Goal: Task Accomplishment & Management: Complete application form

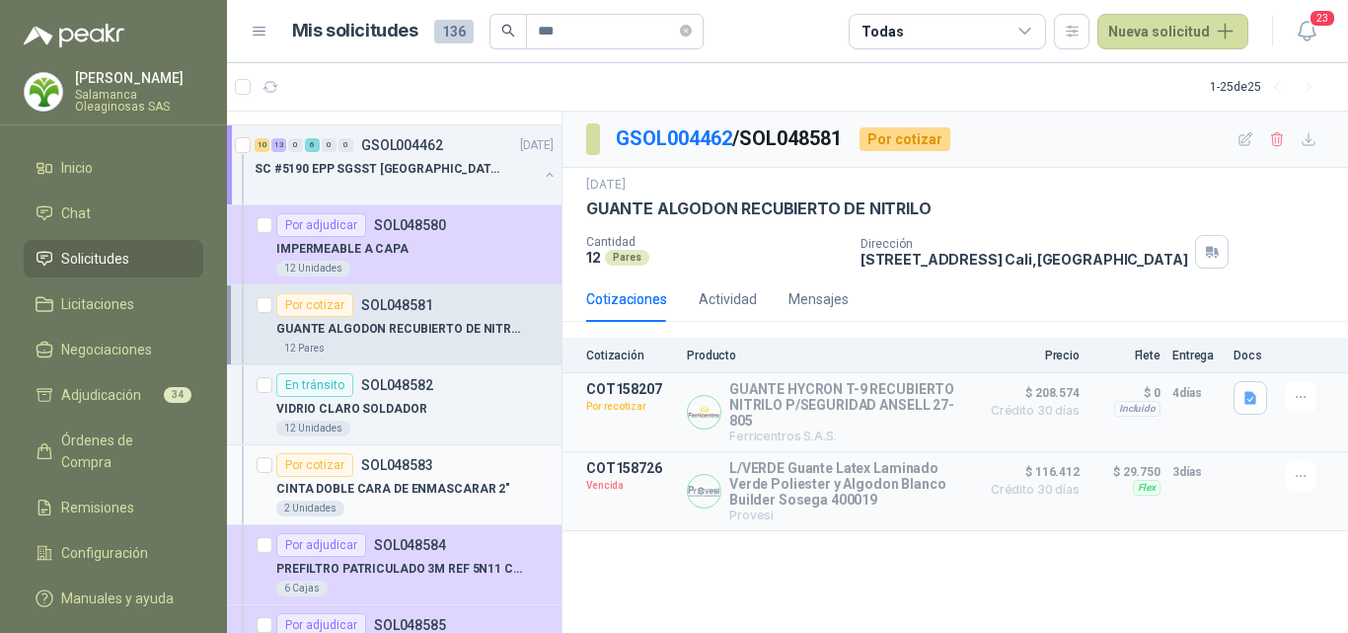
scroll to position [99, 0]
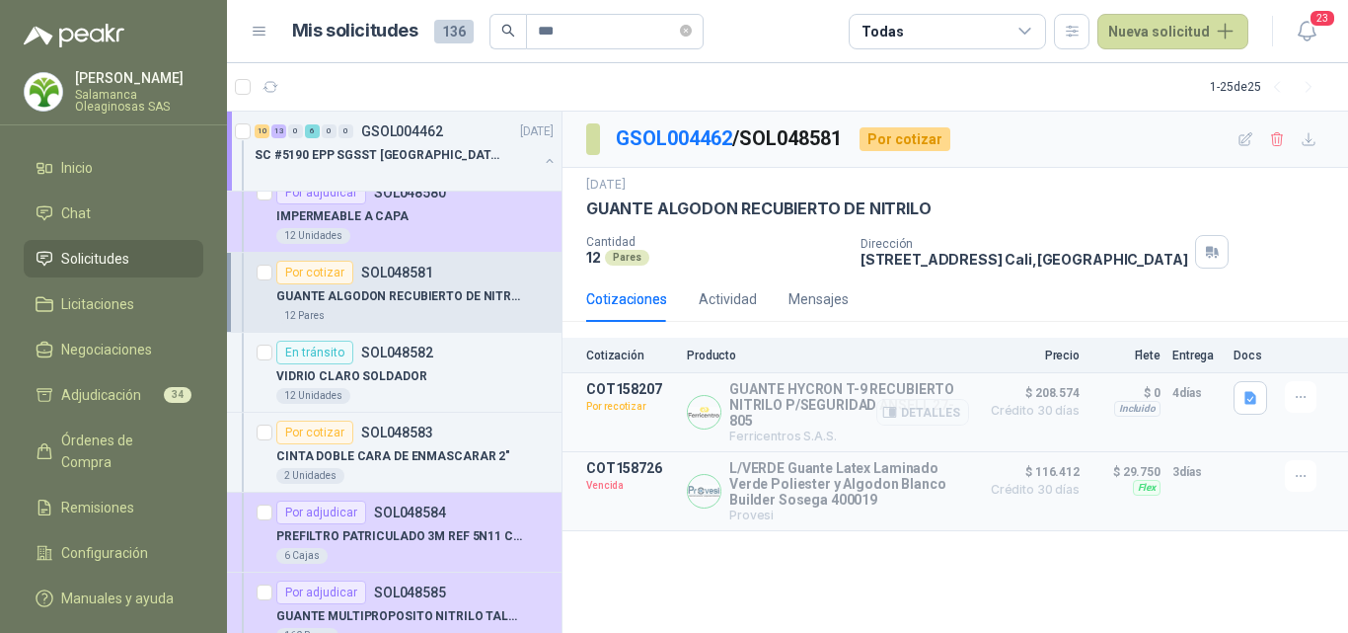
click at [662, 411] on p "Por recotizar" at bounding box center [630, 407] width 89 height 20
click at [450, 434] on div "Por cotizar SOL048583" at bounding box center [414, 432] width 277 height 24
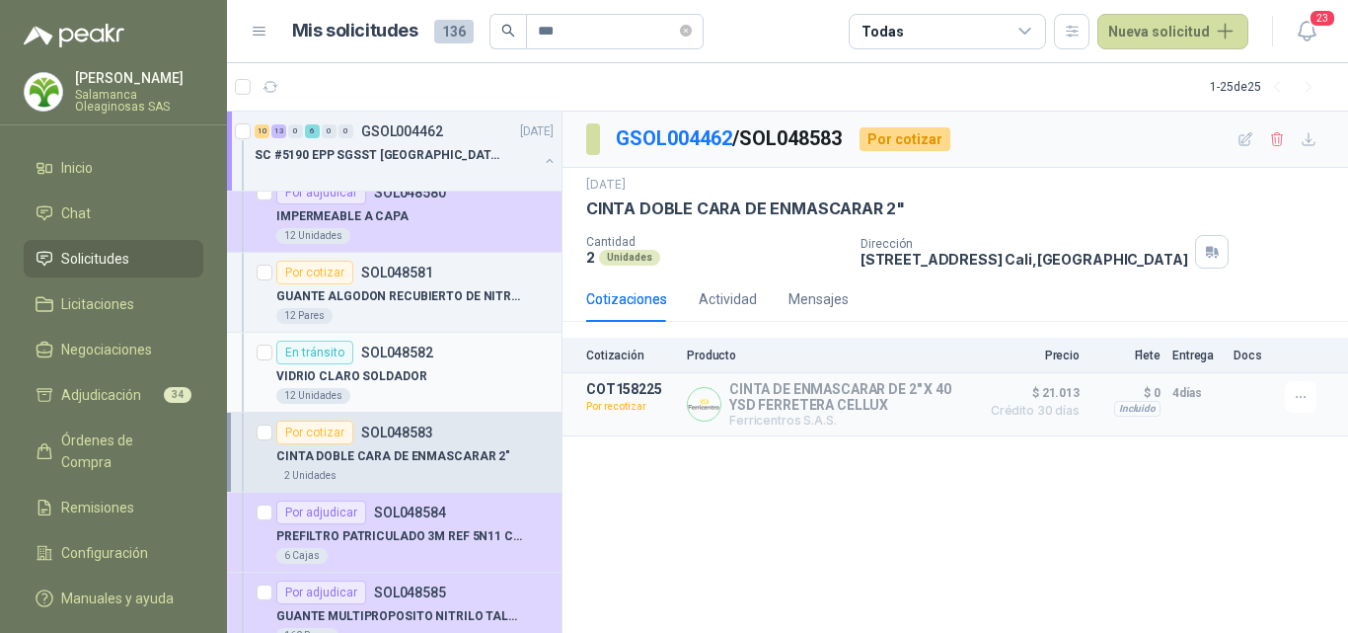
click at [417, 387] on div "VIDRIO CLARO SOLDADOR" at bounding box center [414, 376] width 277 height 24
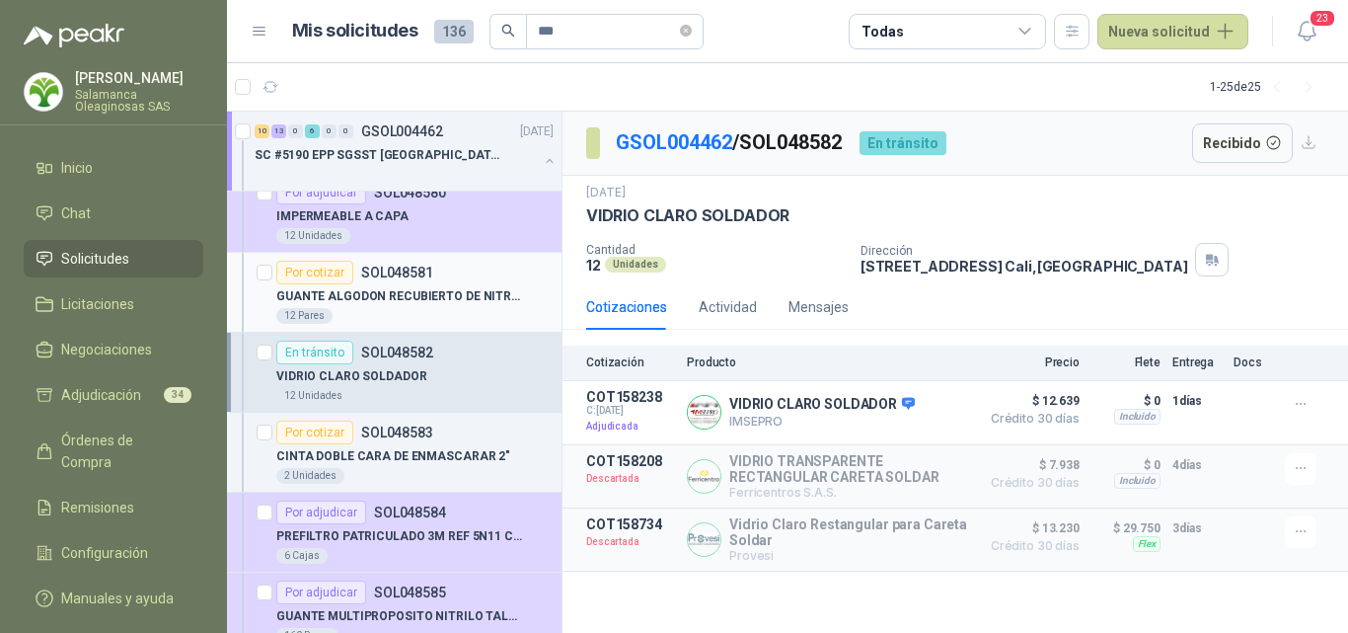
click at [441, 324] on article "Por cotizar SOL048581 GUANTE ALGODON RECUBIERTO DE NITRILO 12 Pares" at bounding box center [394, 293] width 335 height 80
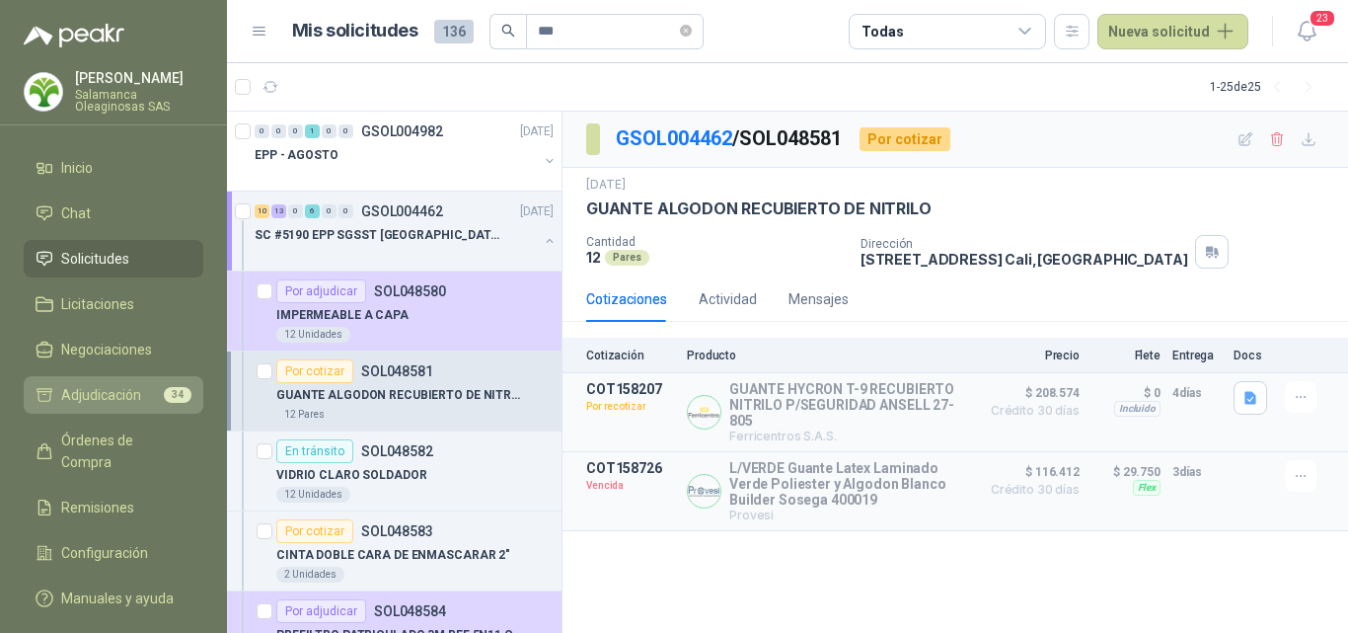
click at [98, 407] on link "Adjudicación 34" at bounding box center [114, 395] width 180 height 38
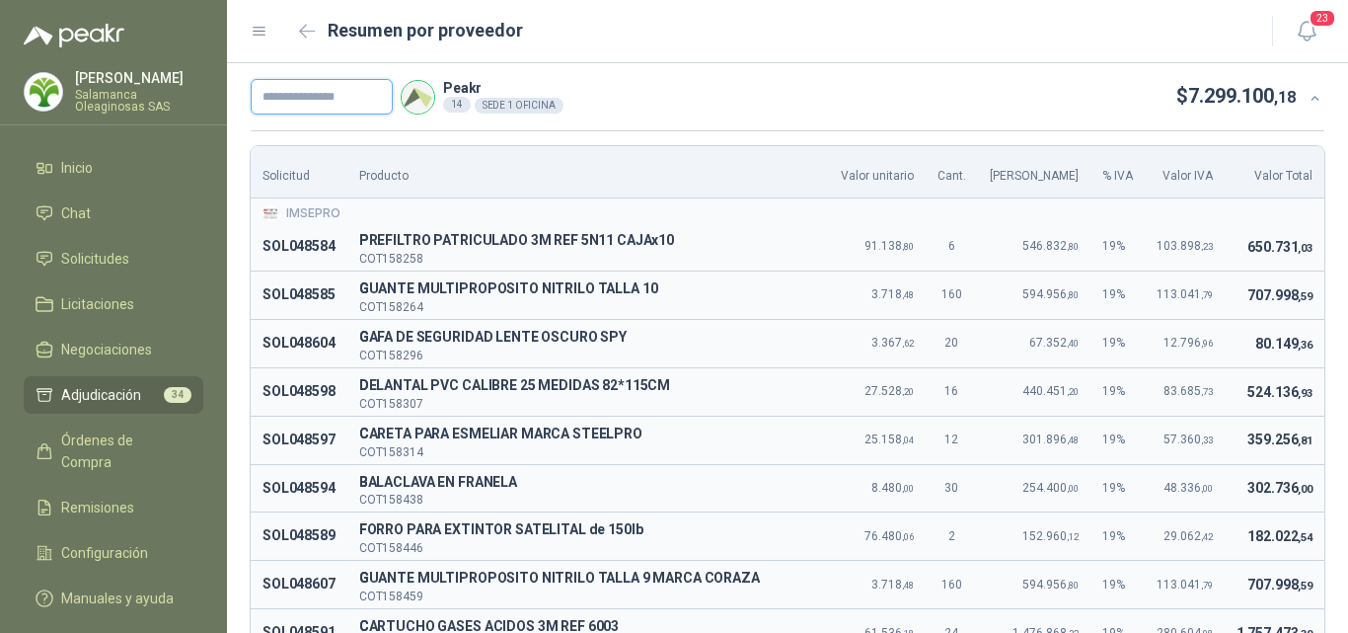
click at [367, 90] on input "text" at bounding box center [322, 97] width 142 height 36
type input "*"
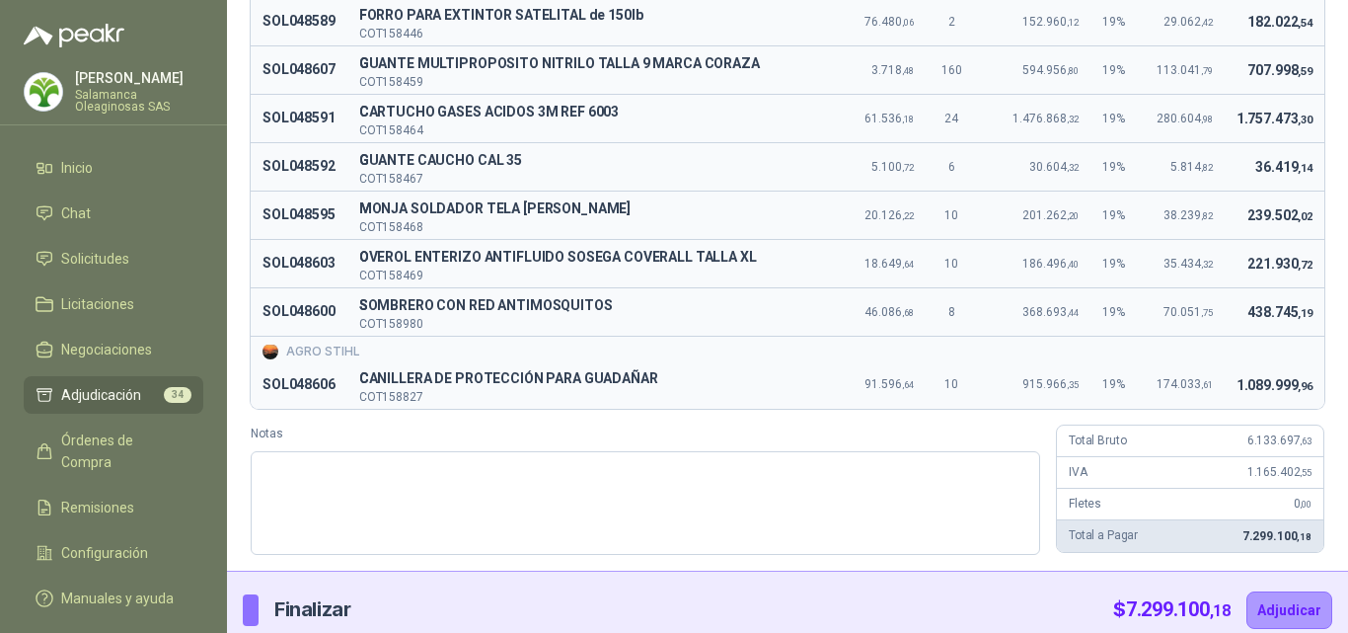
scroll to position [531, 0]
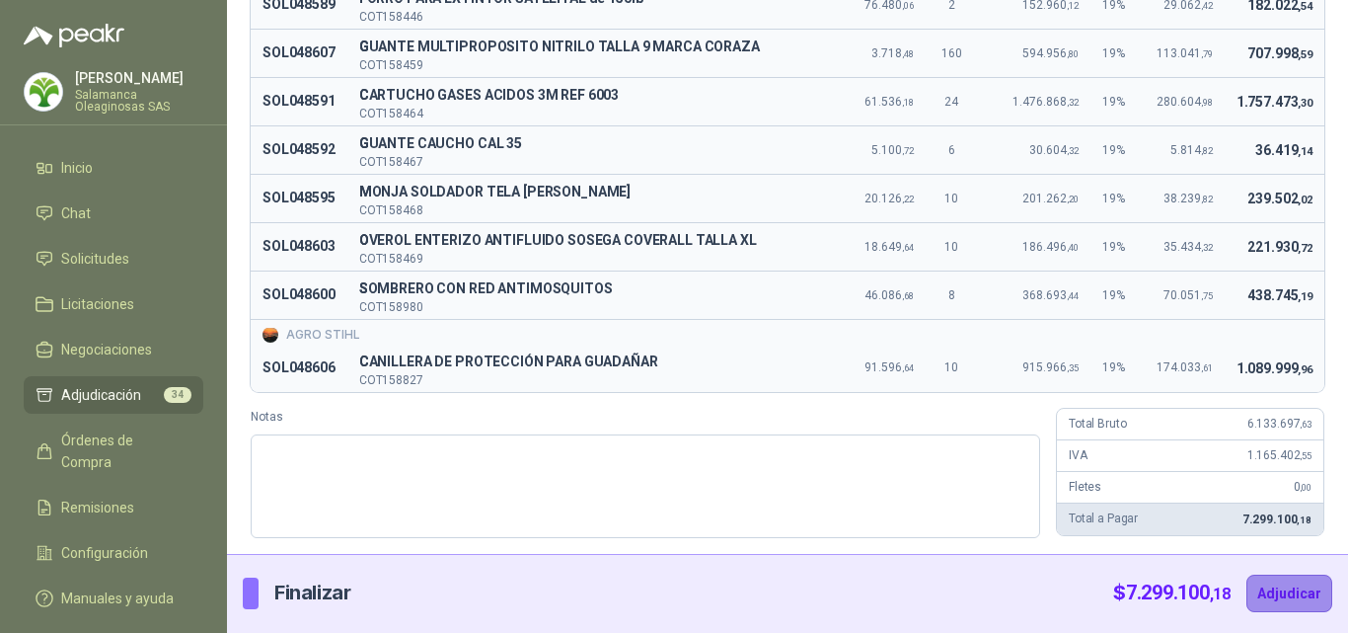
type input "**********"
click at [1282, 588] on button "Adjudicar" at bounding box center [1290, 593] width 86 height 38
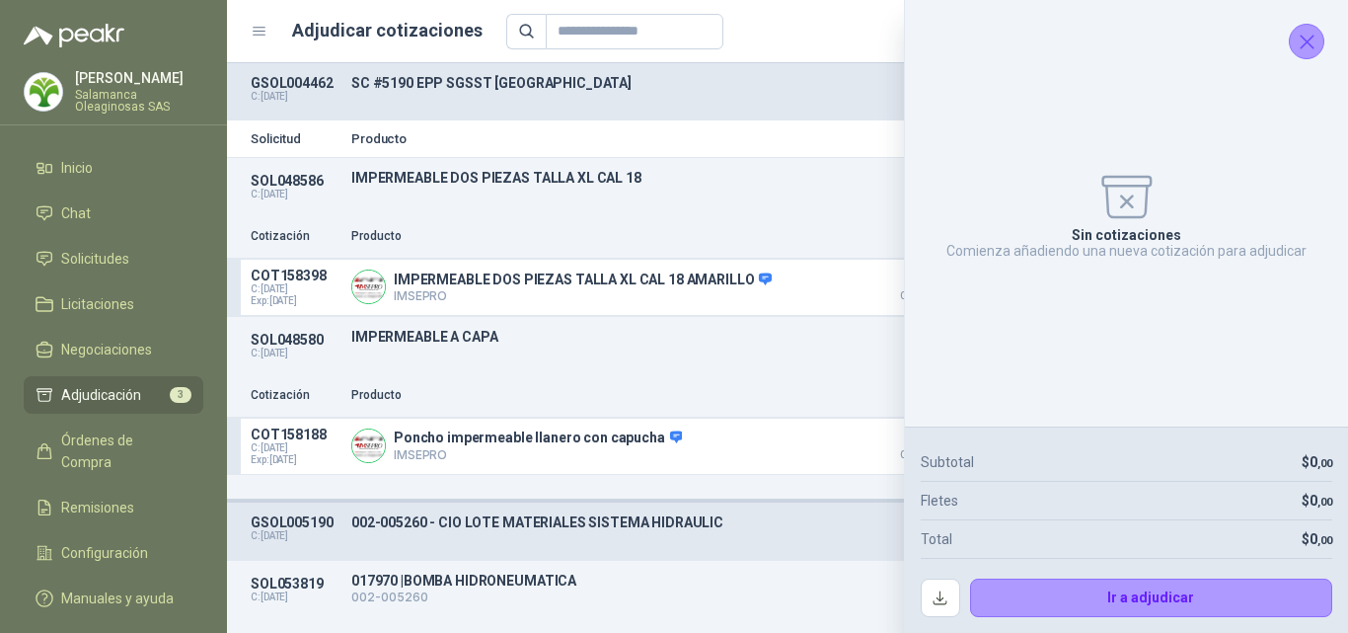
click at [1317, 52] on icon "Cerrar" at bounding box center [1307, 42] width 25 height 25
